Goal: Task Accomplishment & Management: Use online tool/utility

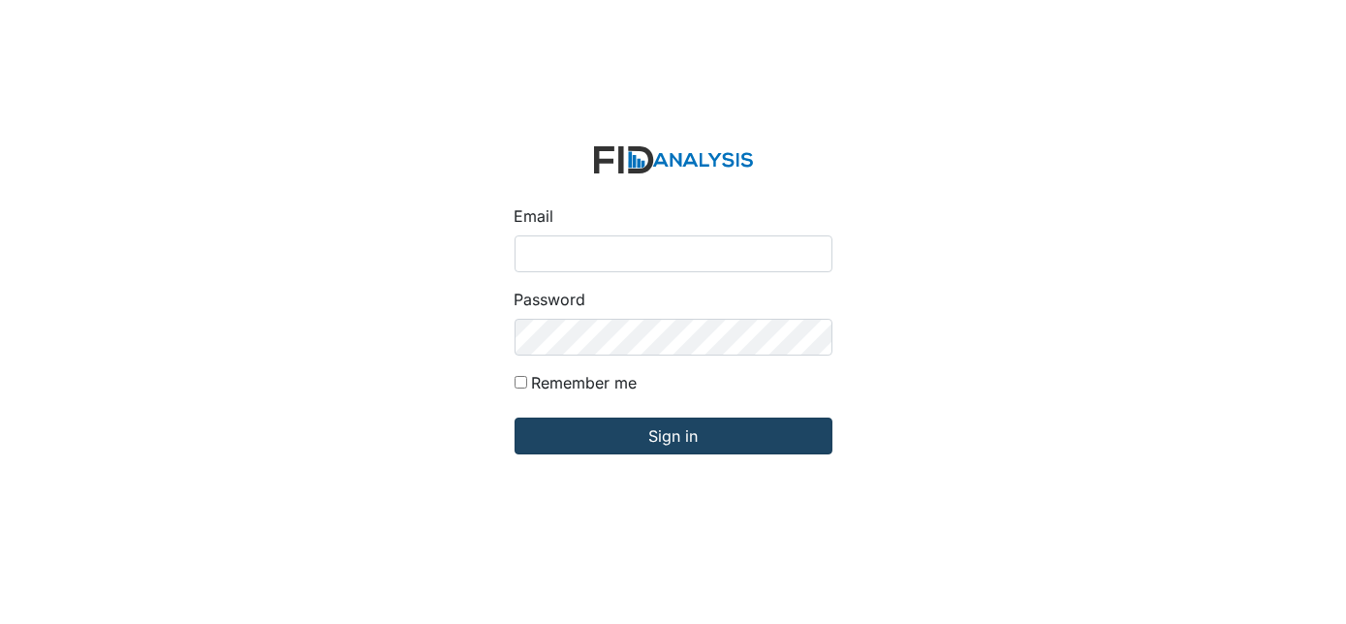
type input "[EMAIL_ADDRESS][DOMAIN_NAME]"
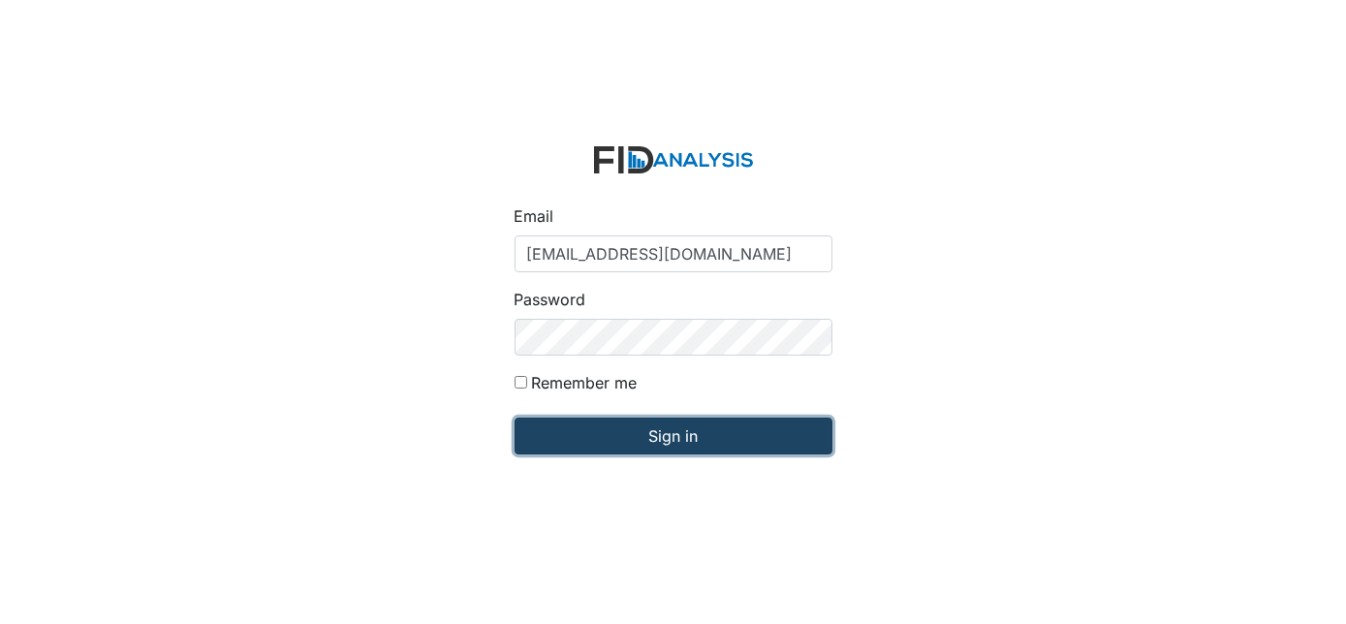
click at [605, 447] on input "Sign in" at bounding box center [674, 436] width 318 height 37
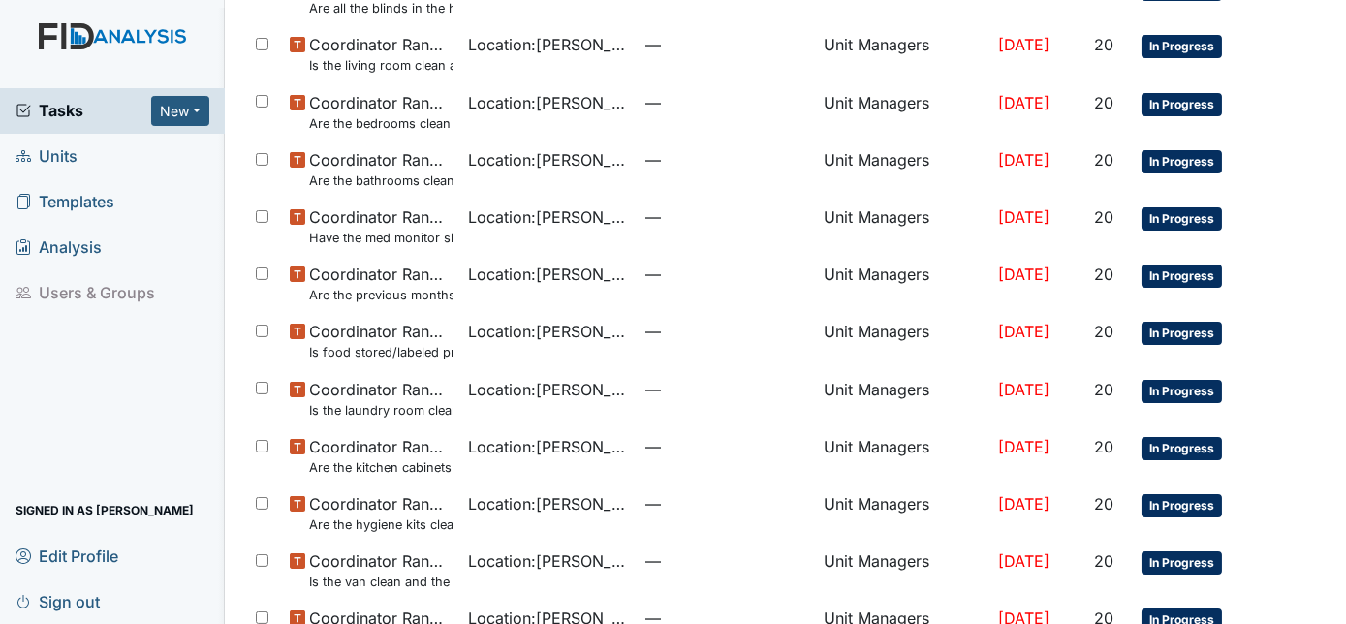
scroll to position [1237, 0]
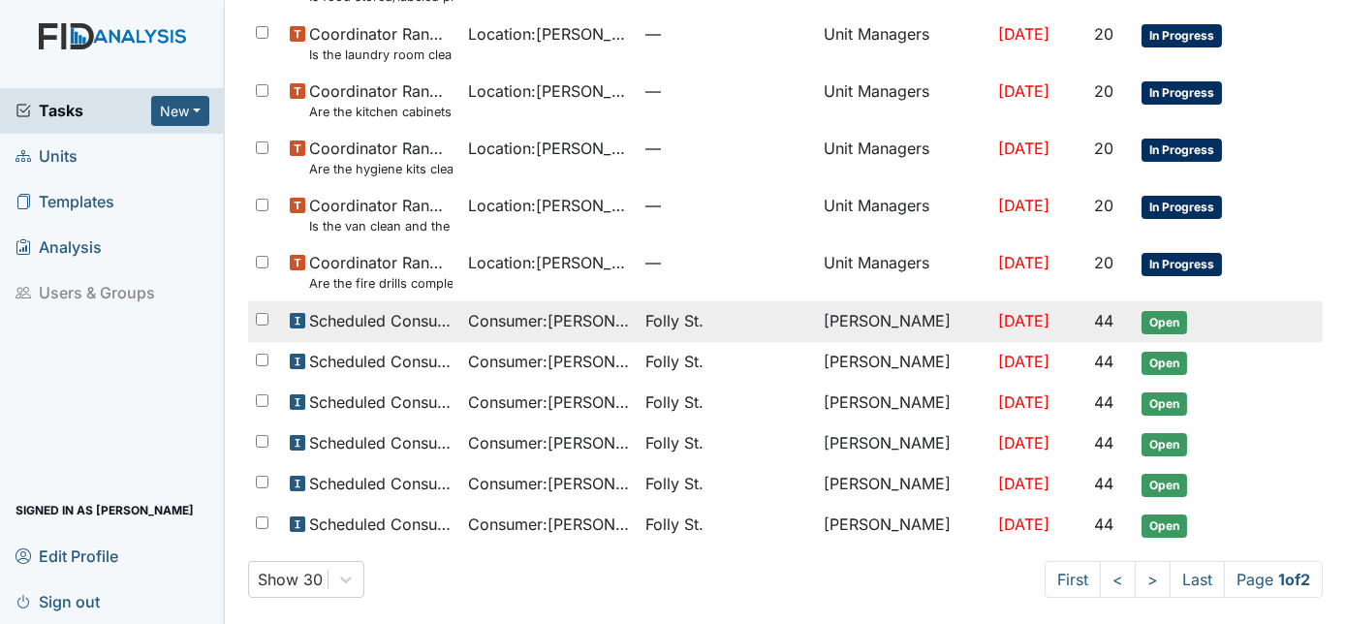
click at [318, 328] on span "Scheduled Consumer Chart Review" at bounding box center [380, 320] width 143 height 23
